Goal: Task Accomplishment & Management: Use online tool/utility

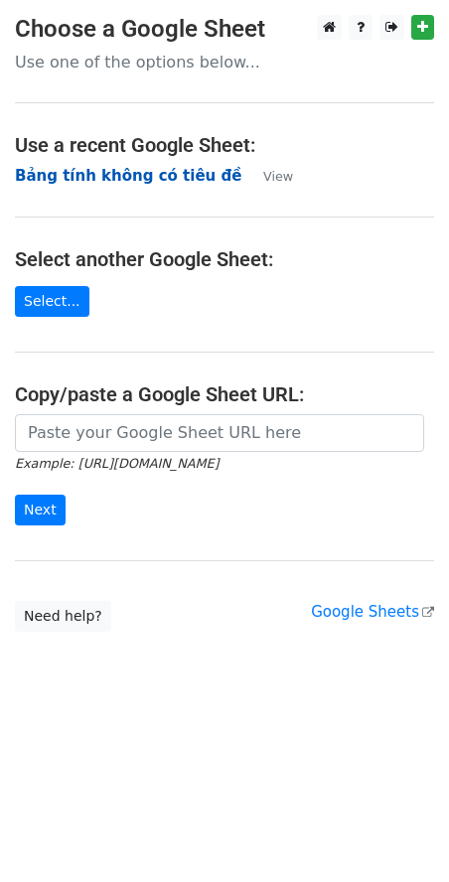
click at [53, 180] on strong "Bảng tính không có tiêu đề" at bounding box center [128, 176] width 226 height 18
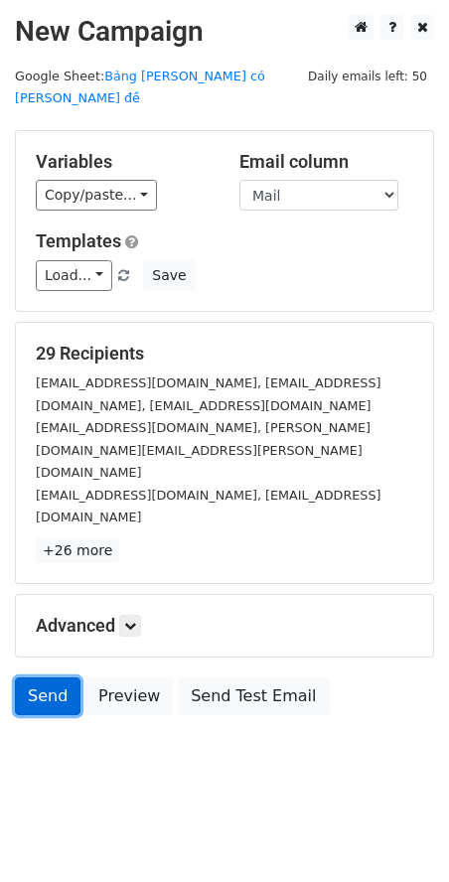
click at [57, 677] on link "Send" at bounding box center [48, 696] width 66 height 38
